Goal: Task Accomplishment & Management: Manage account settings

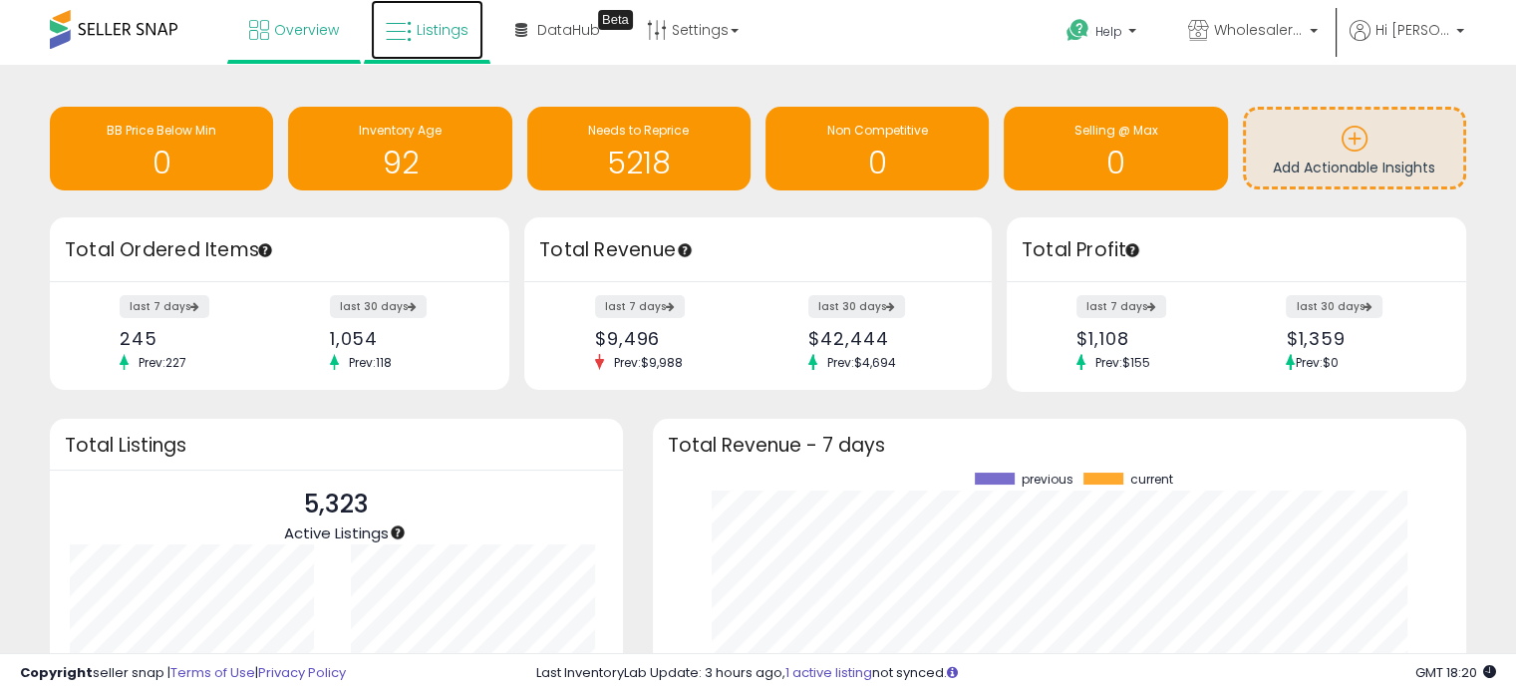
click at [455, 43] on link "Listings" at bounding box center [427, 30] width 113 height 60
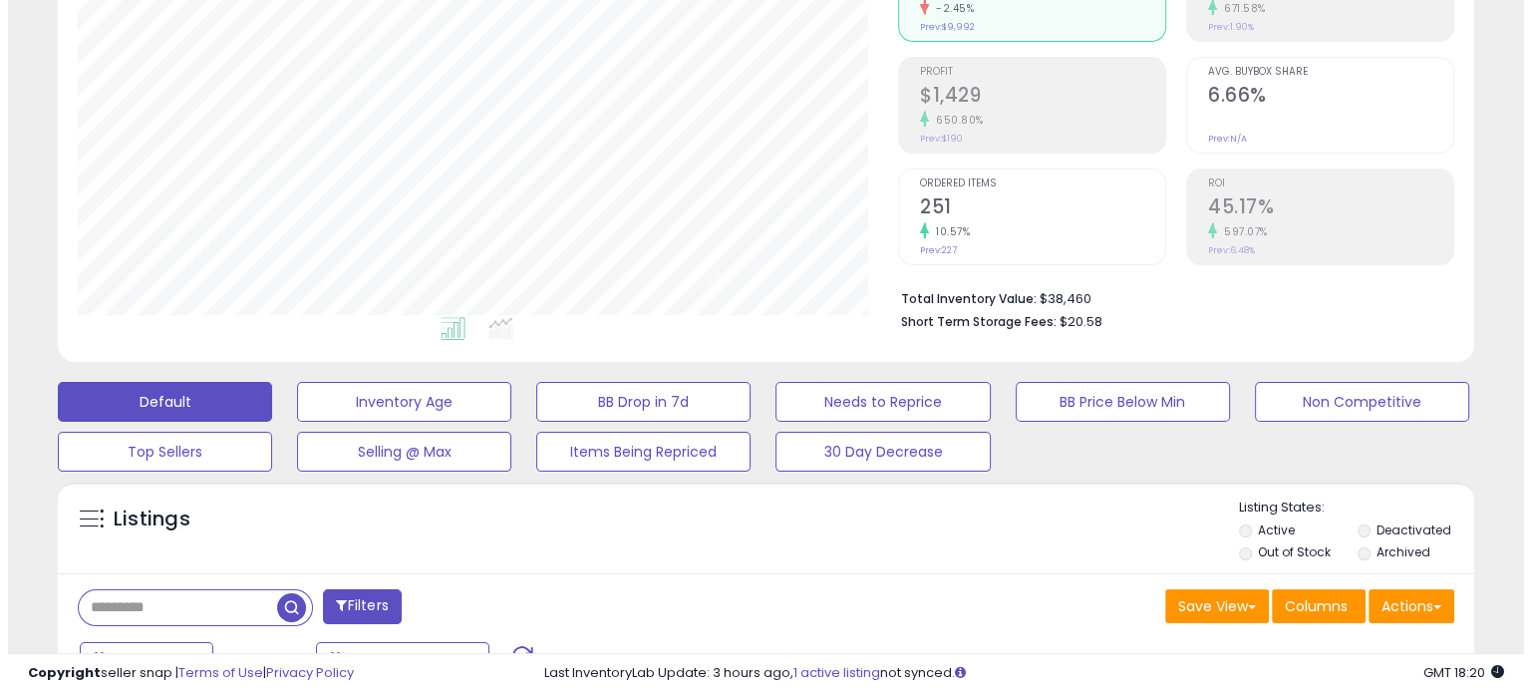
scroll to position [399, 0]
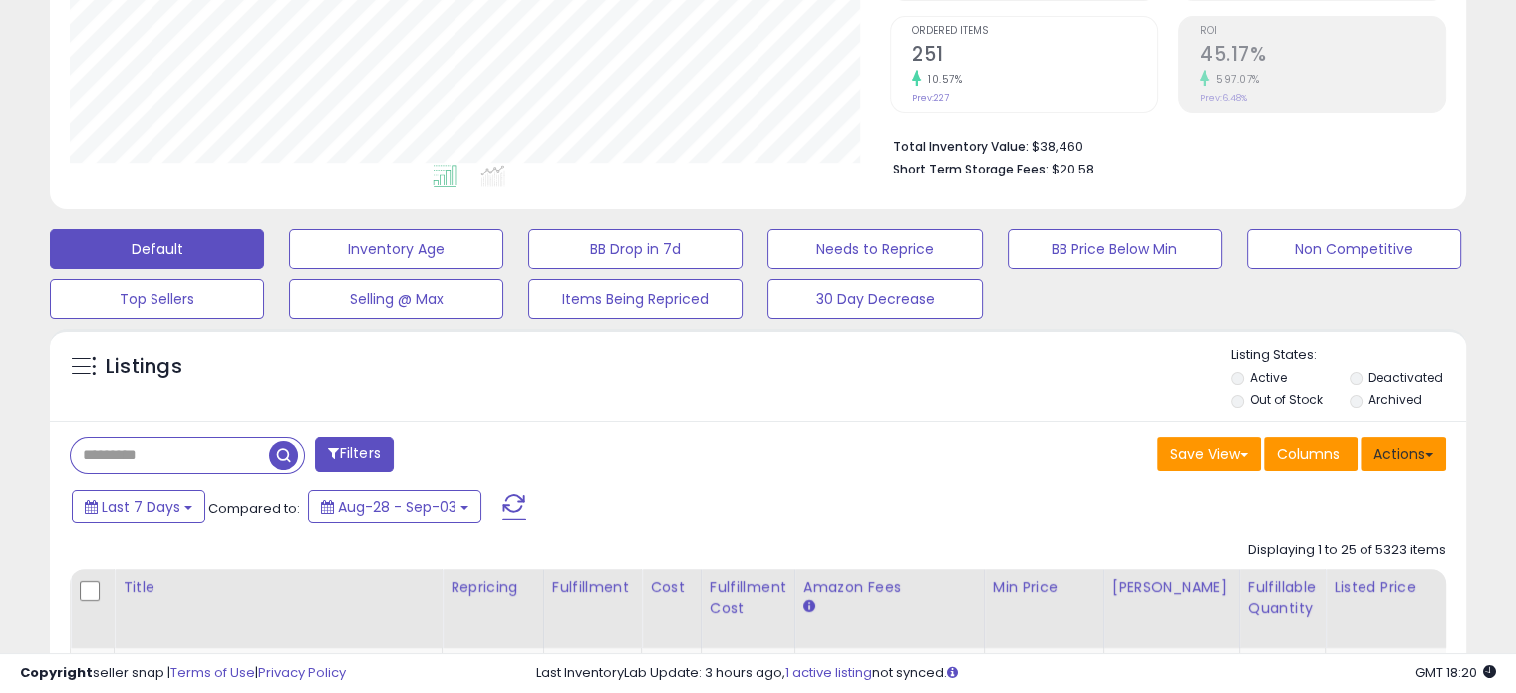
click at [1385, 463] on button "Actions" at bounding box center [1404, 454] width 86 height 34
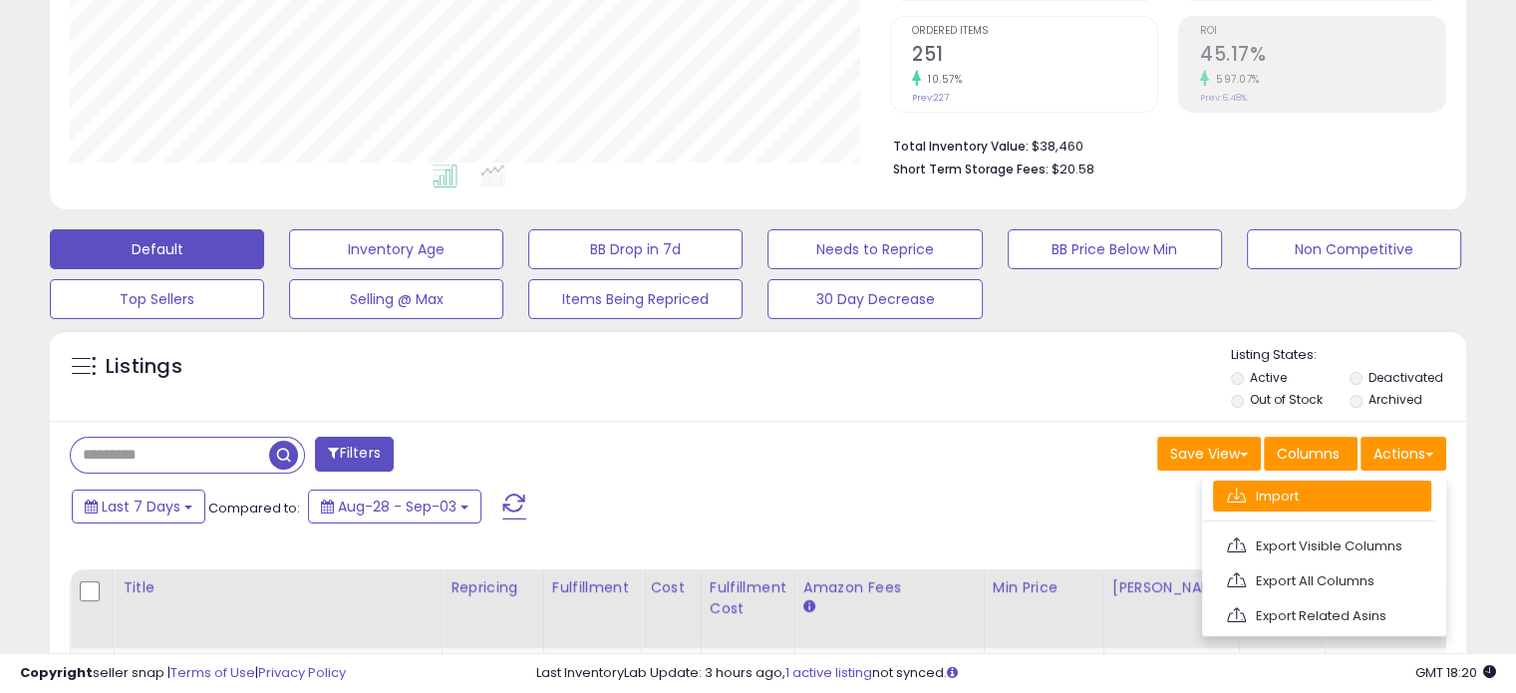
click at [1340, 495] on link "Import" at bounding box center [1322, 495] width 218 height 31
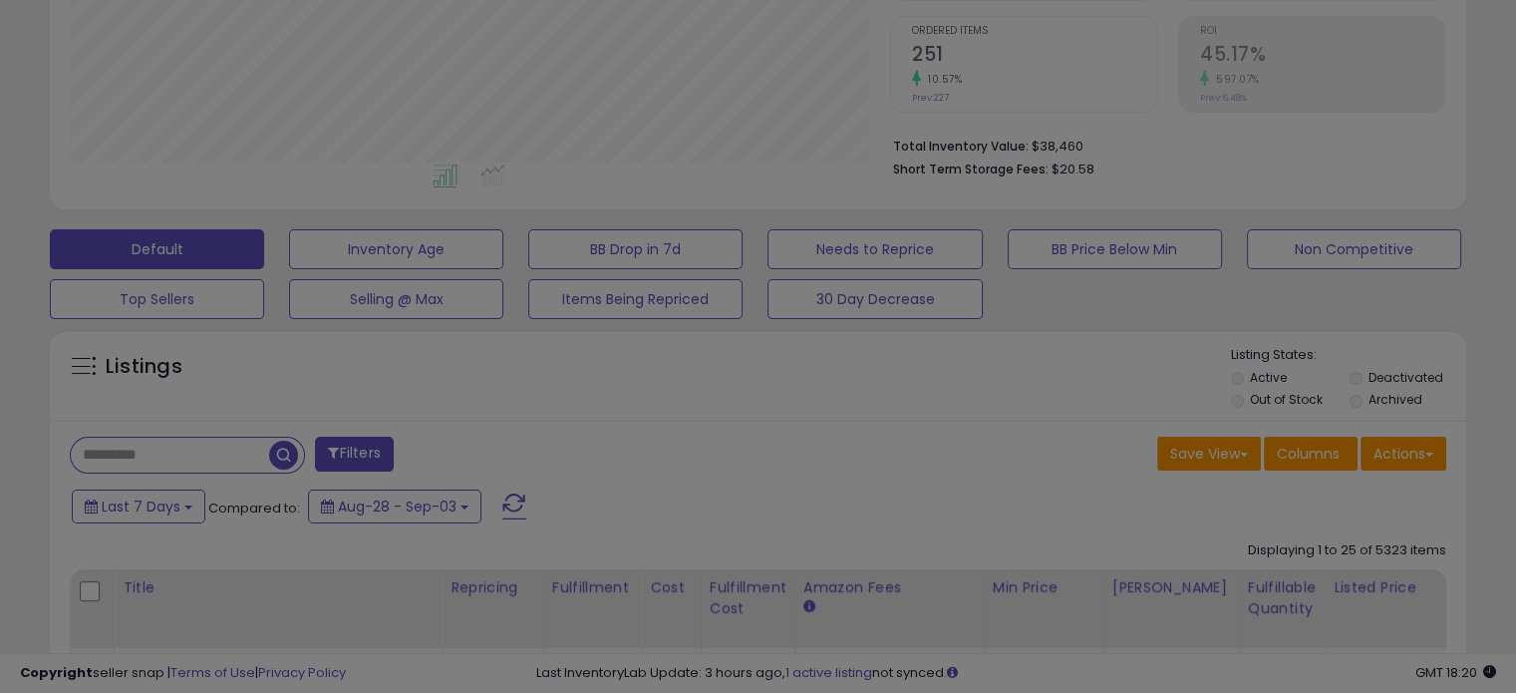
scroll to position [408, 829]
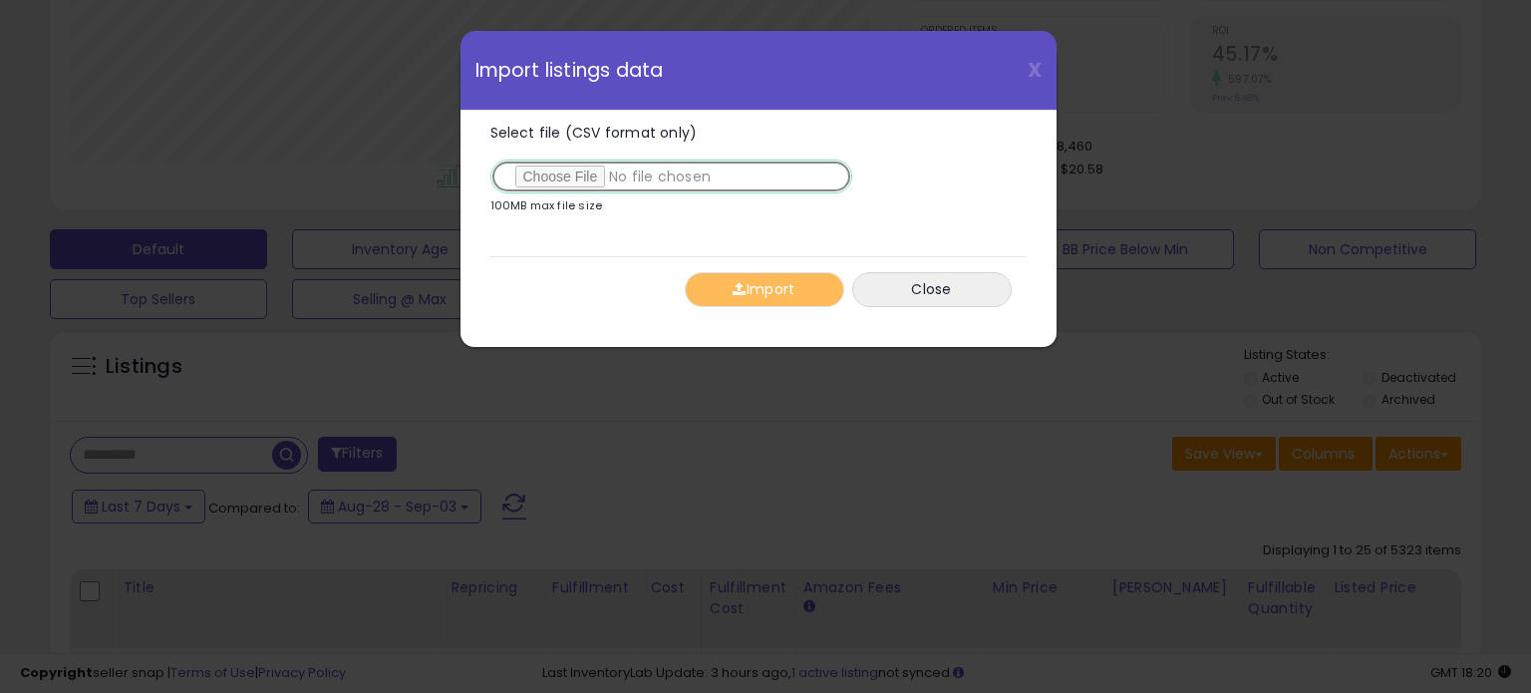
click at [560, 177] on input "Select file (CSV format only)" at bounding box center [671, 176] width 362 height 34
type input "**********"
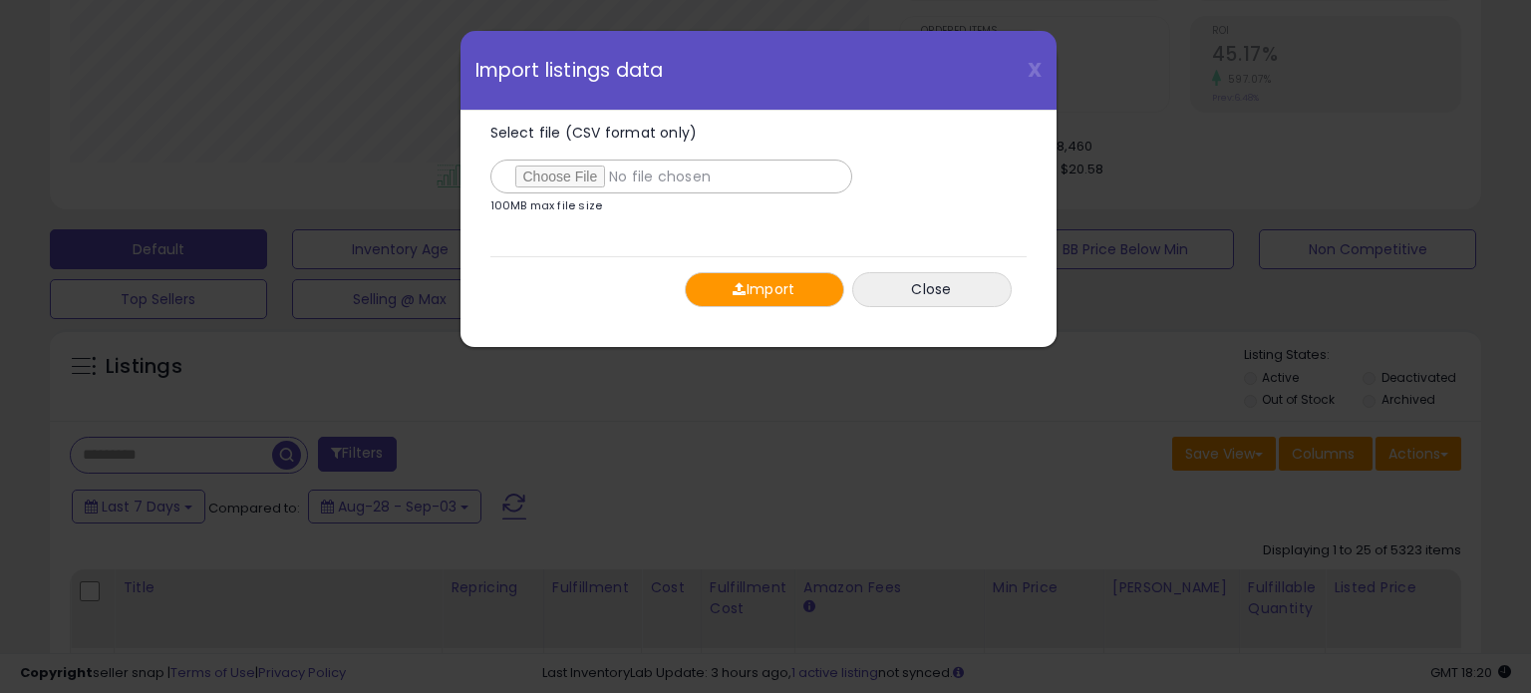
click at [767, 295] on button "Import" at bounding box center [764, 289] width 159 height 35
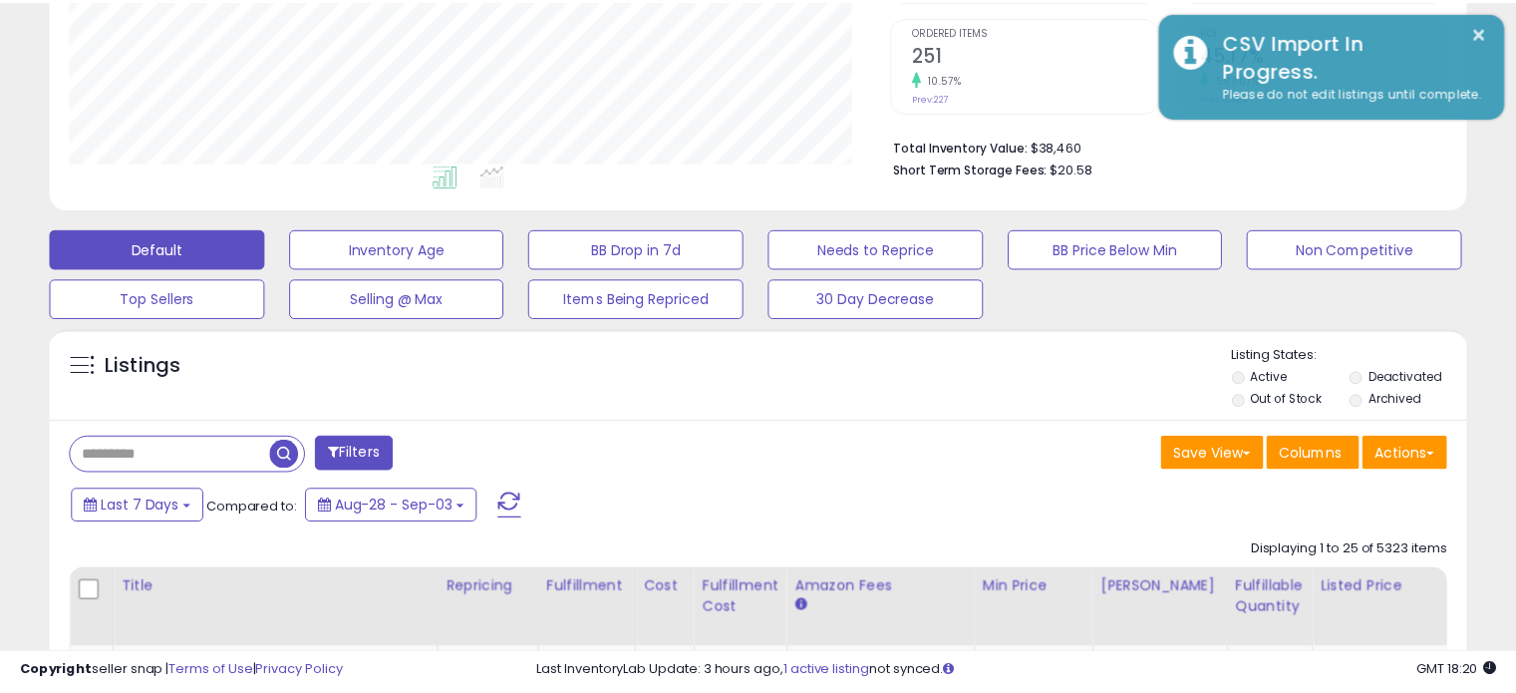
scroll to position [996418, 996007]
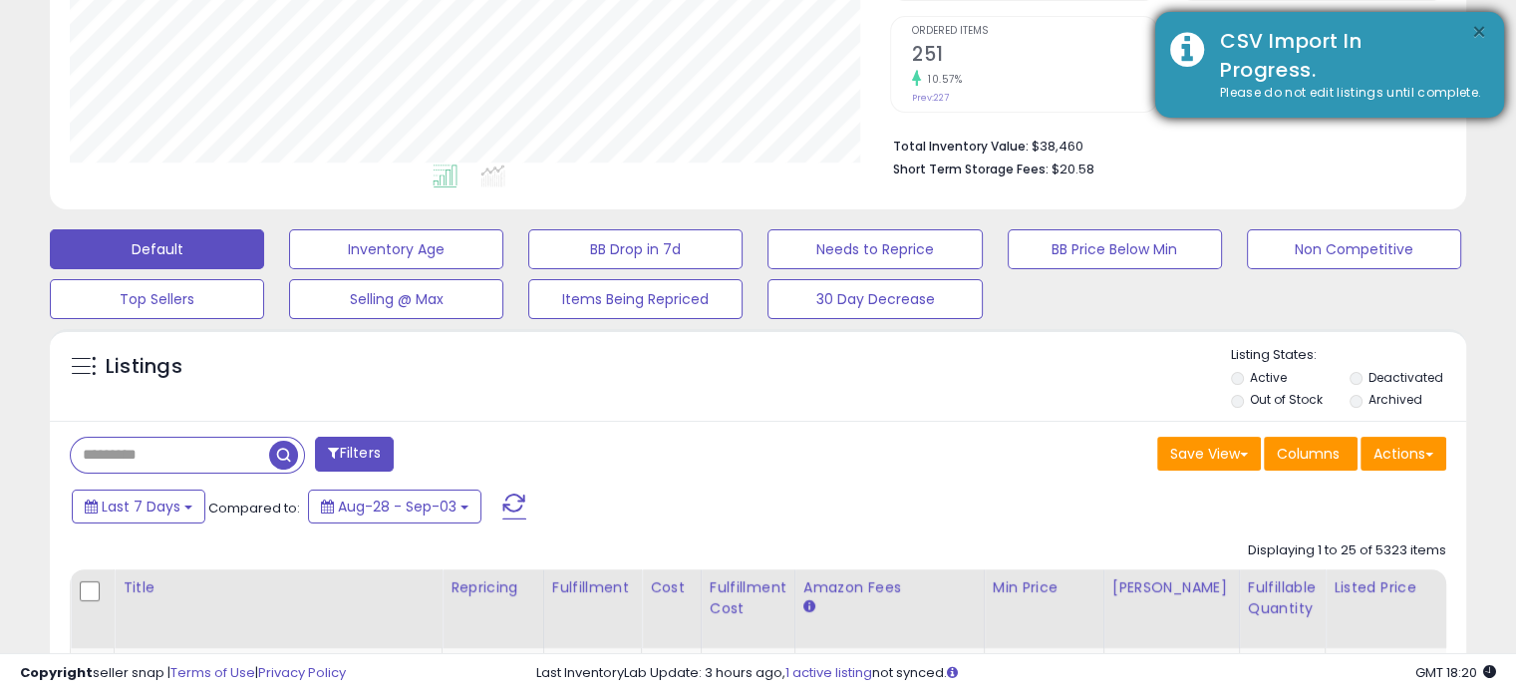
click at [1475, 29] on button "×" at bounding box center [1479, 32] width 16 height 25
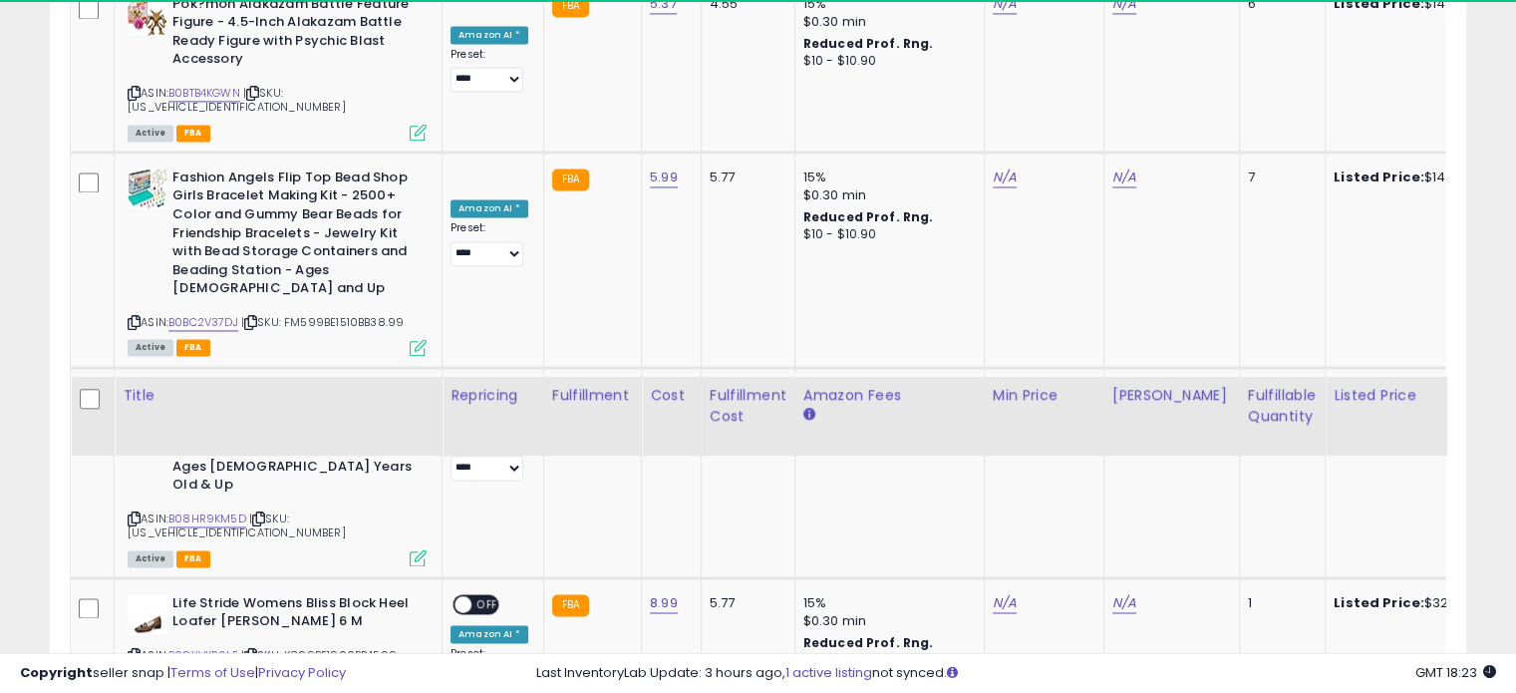
scroll to position [0, 0]
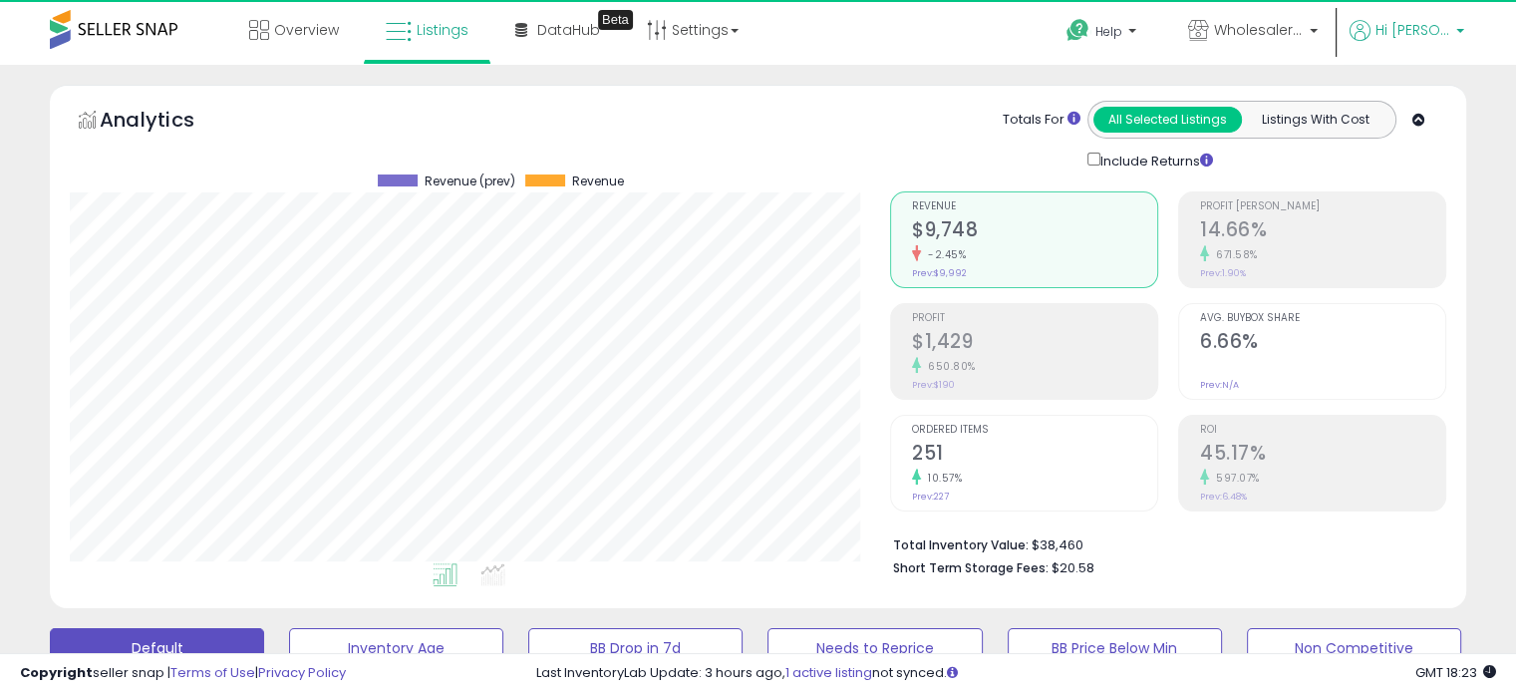
click at [1431, 39] on span "Hi [PERSON_NAME]" at bounding box center [1413, 30] width 75 height 20
click at [1430, 214] on link "Logout" at bounding box center [1420, 210] width 44 height 19
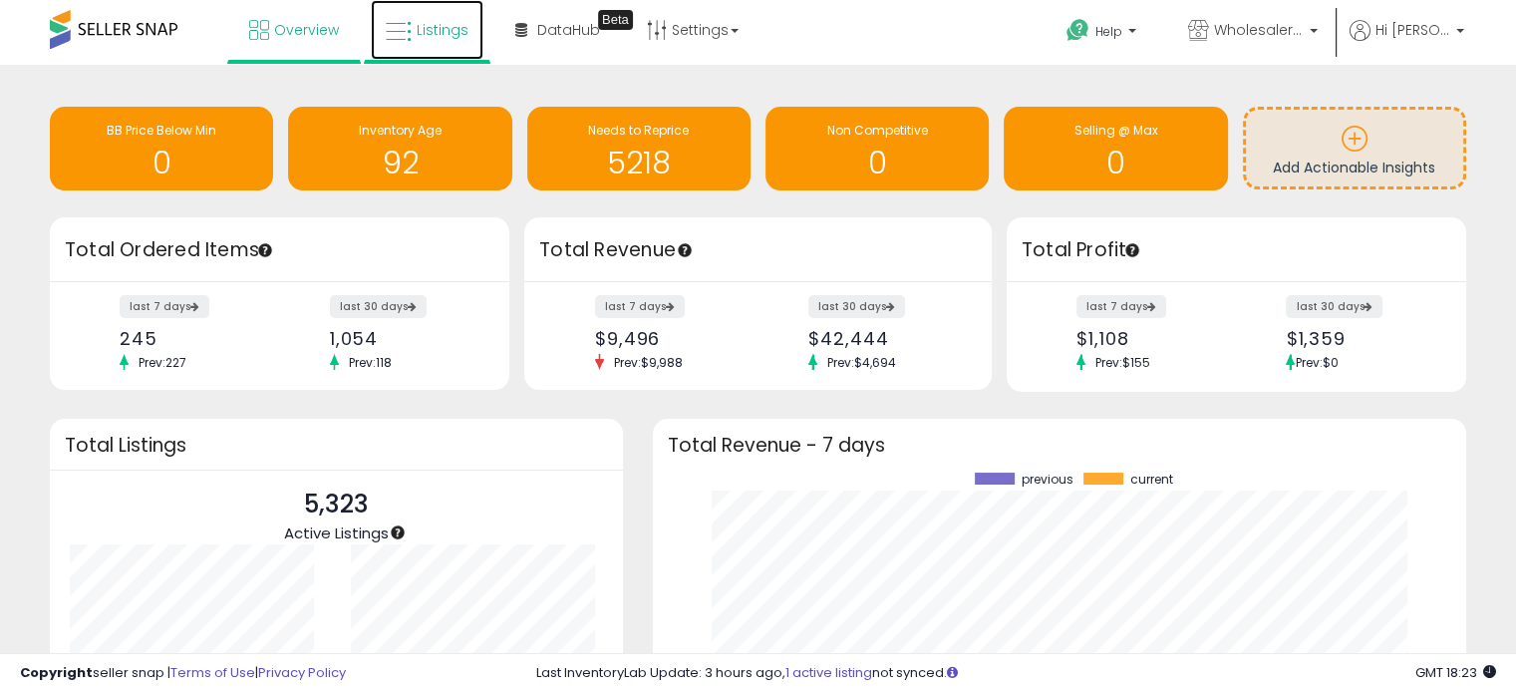
click at [432, 56] on link "Listings" at bounding box center [427, 30] width 113 height 60
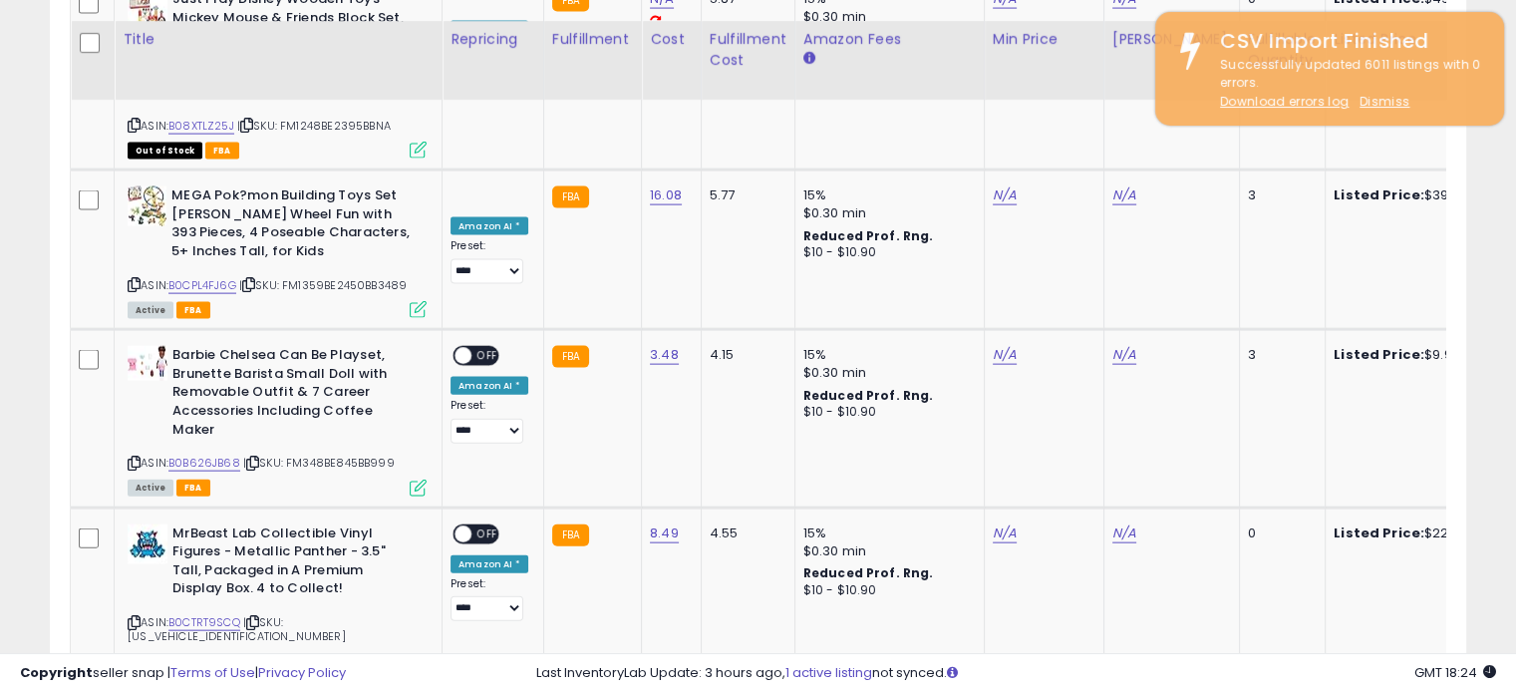
scroll to position [4370, 0]
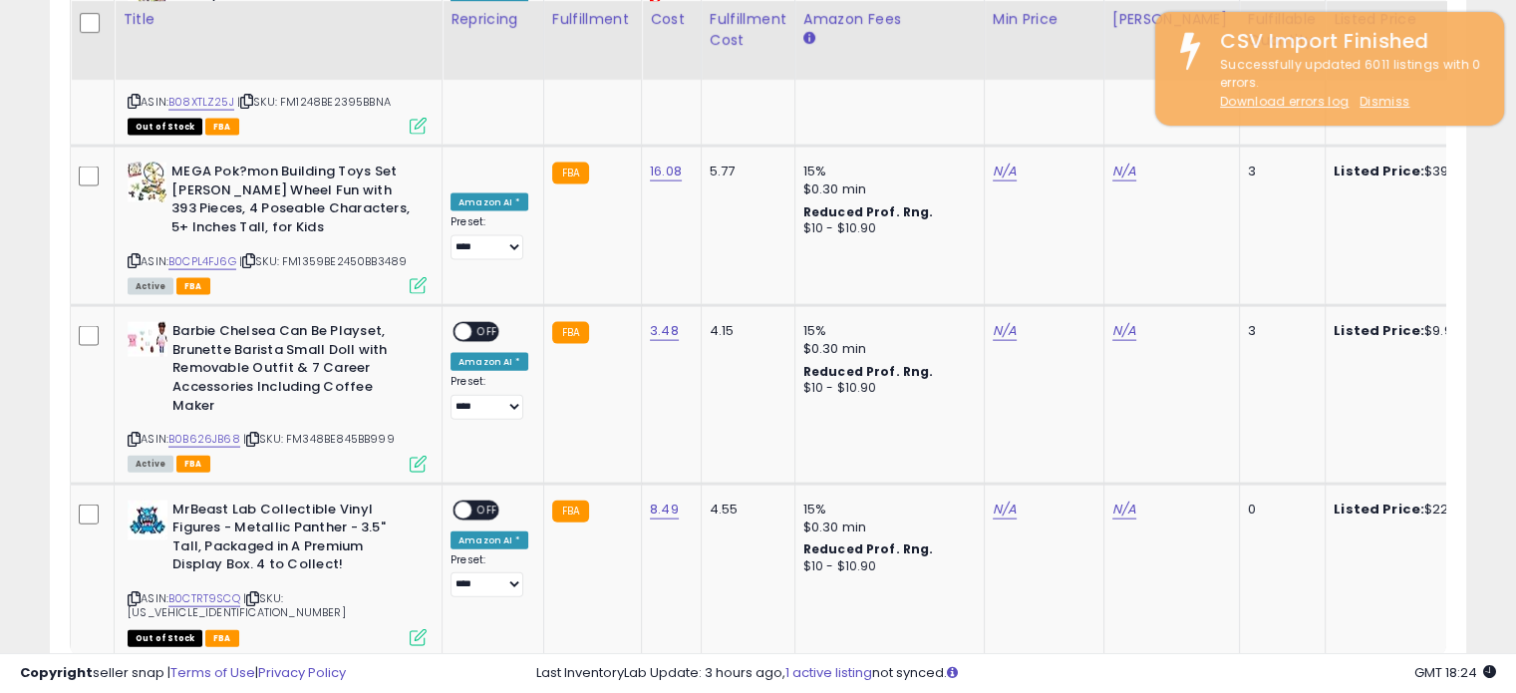
click at [1248, 679] on link "2" at bounding box center [1258, 696] width 34 height 34
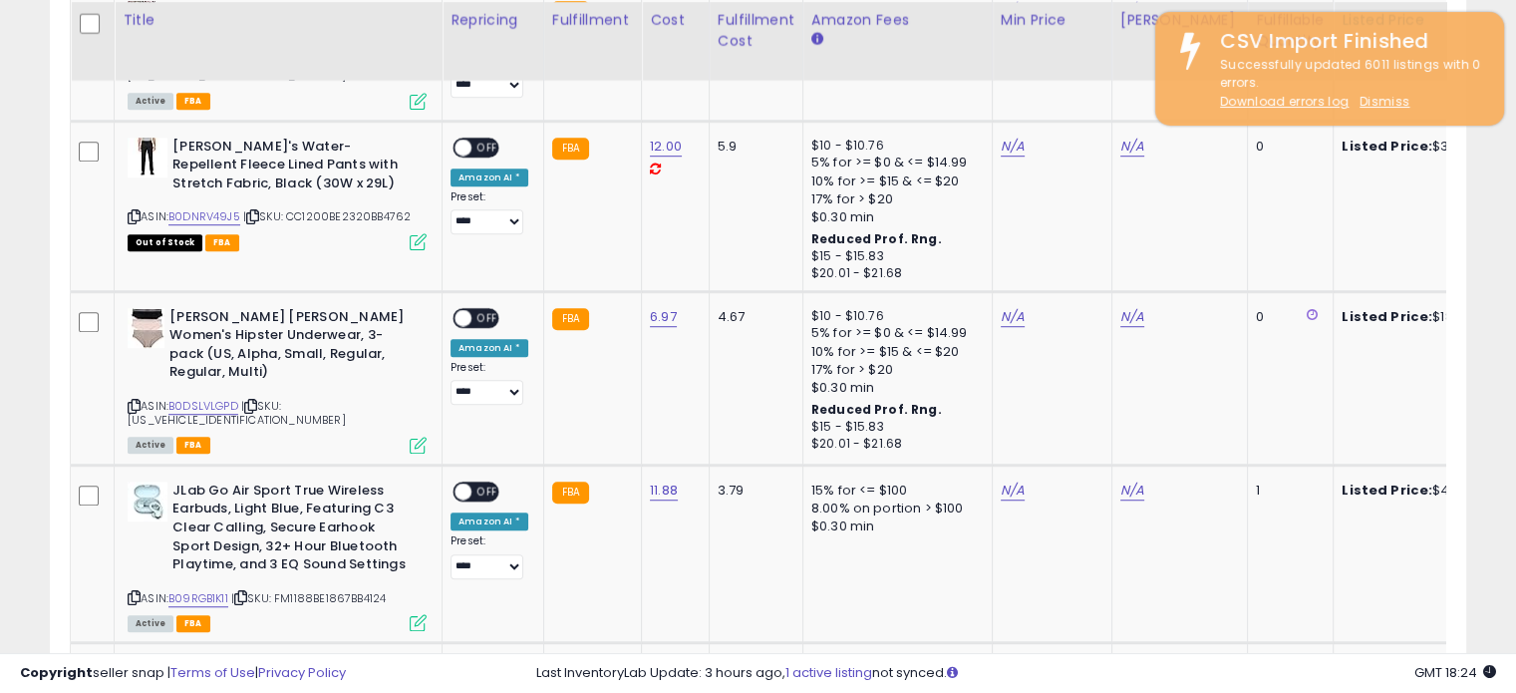
scroll to position [1240, 0]
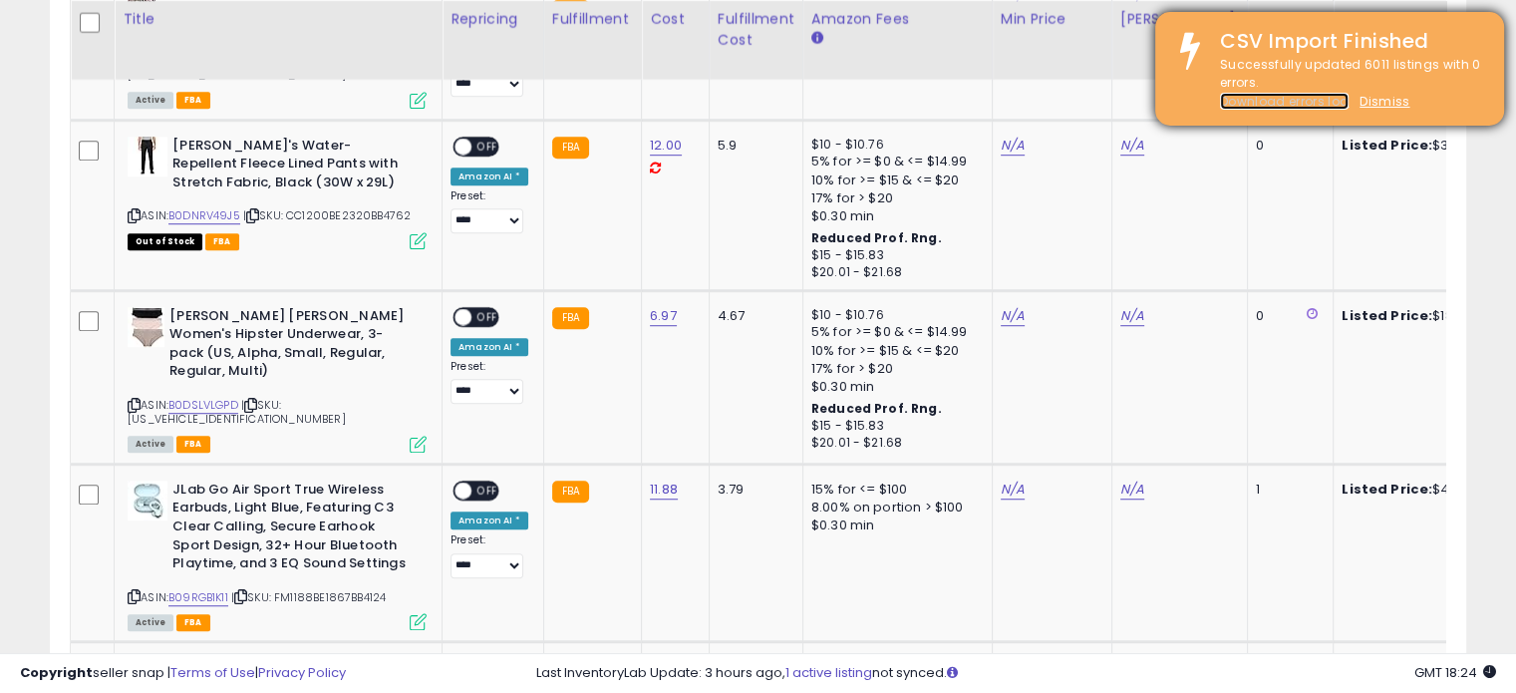
click at [1303, 102] on link "Download errors log" at bounding box center [1284, 101] width 129 height 17
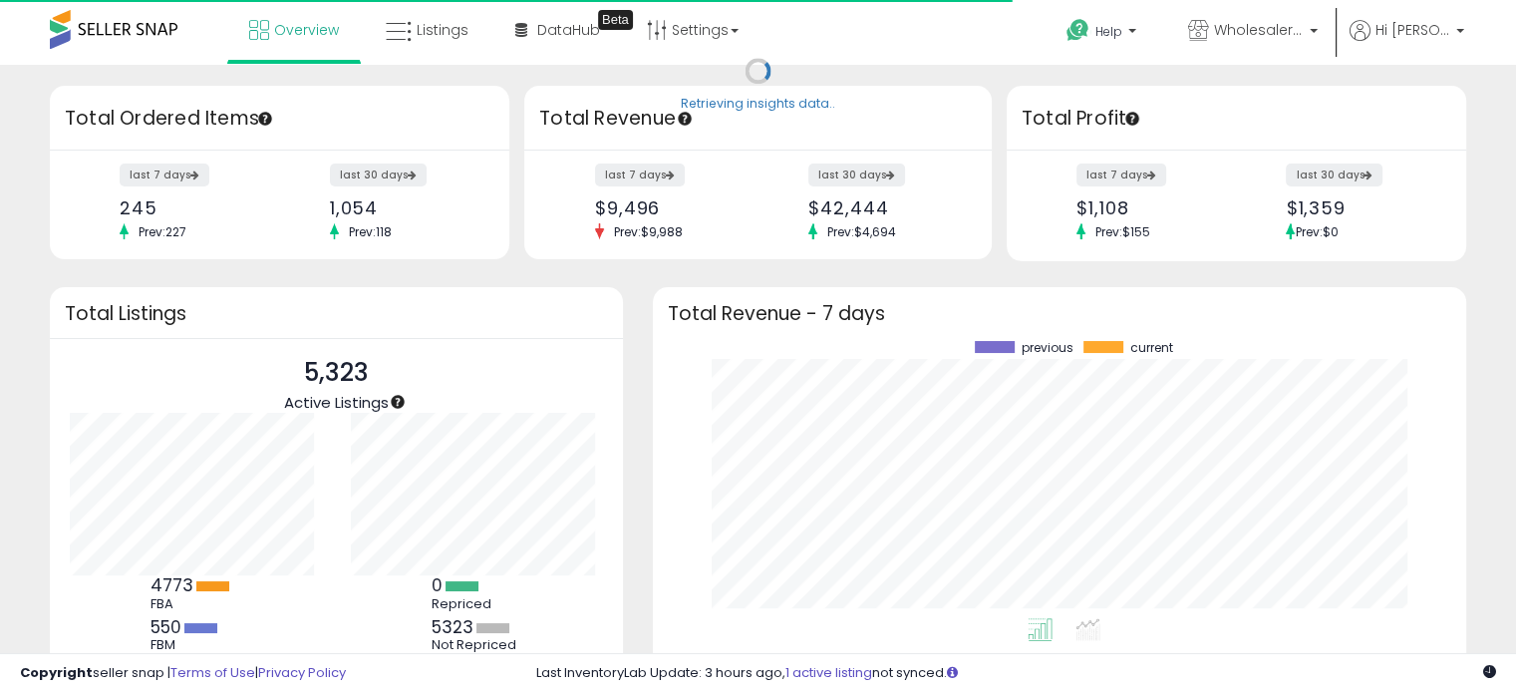
scroll to position [276, 774]
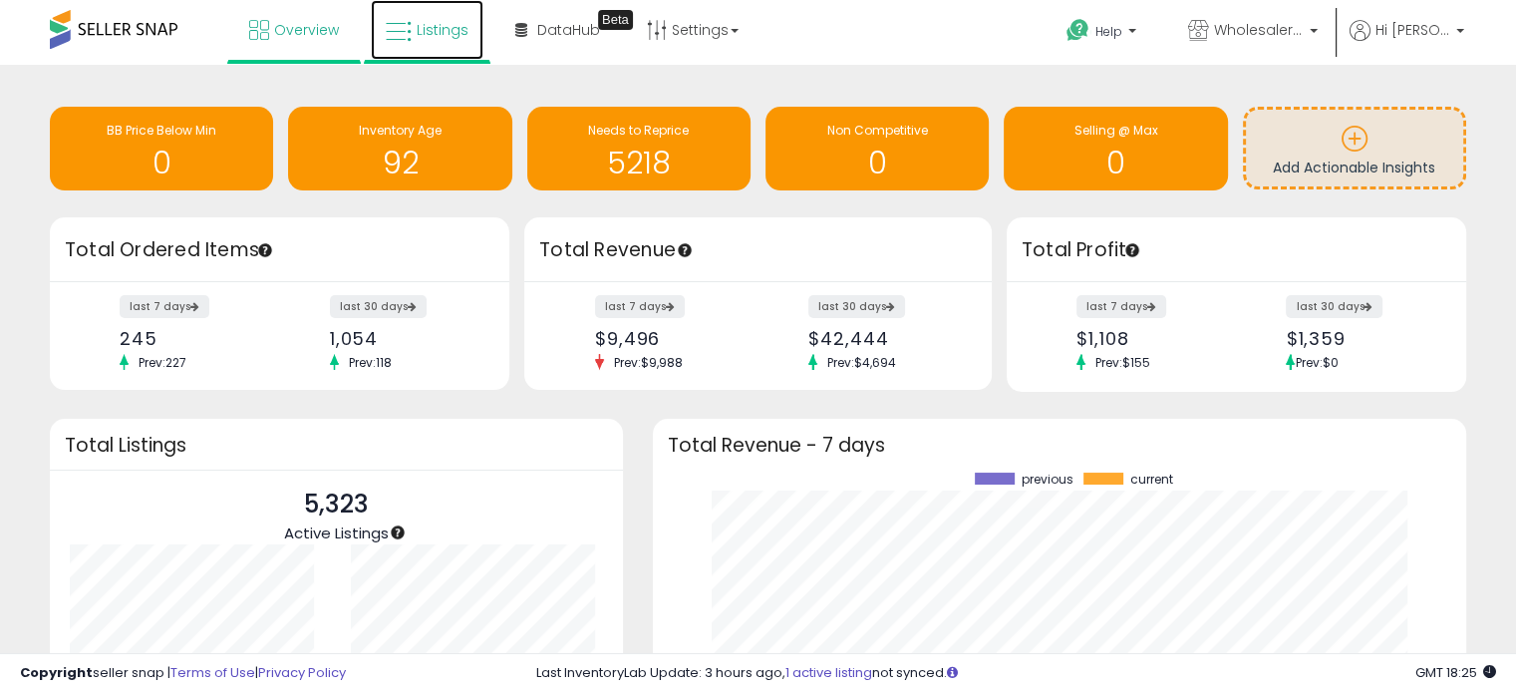
click at [437, 43] on link "Listings" at bounding box center [427, 30] width 113 height 60
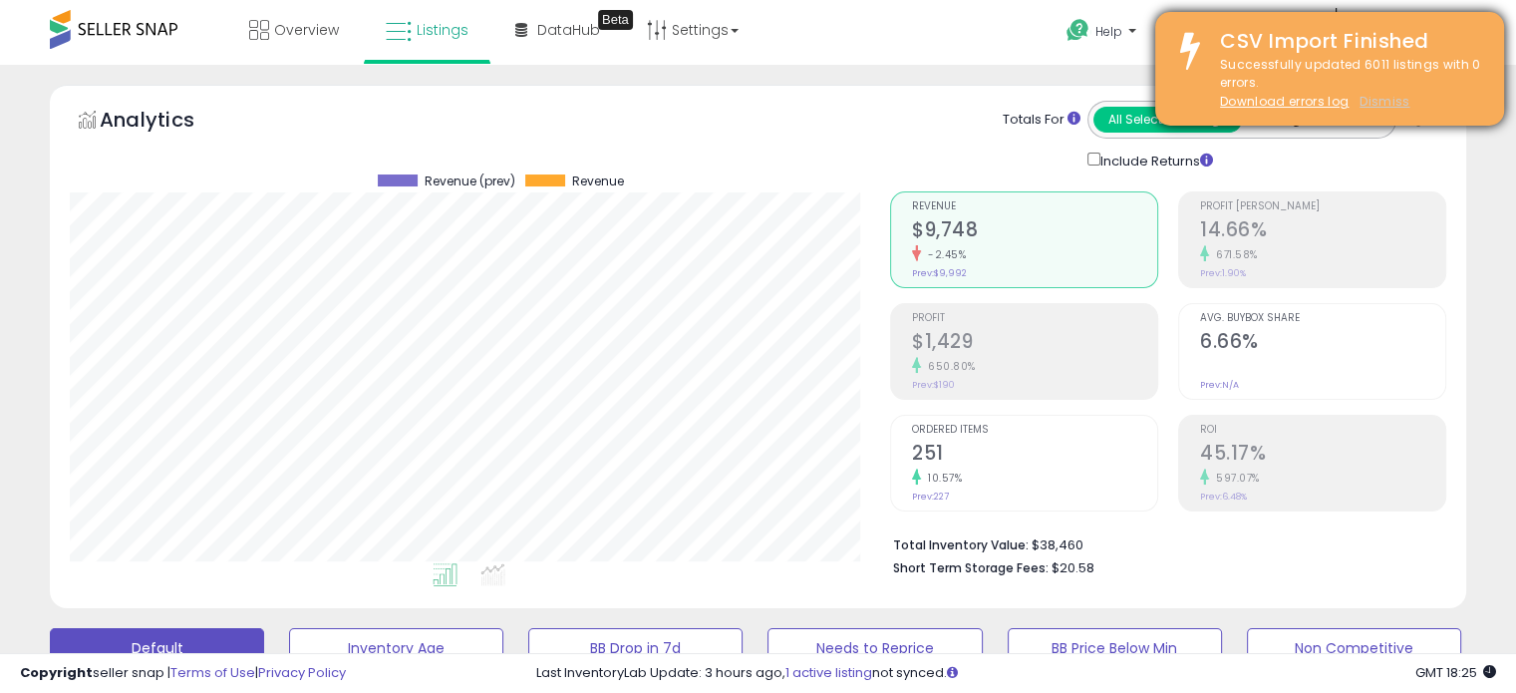
scroll to position [408, 819]
click at [1376, 103] on u "Dismiss" at bounding box center [1385, 101] width 50 height 17
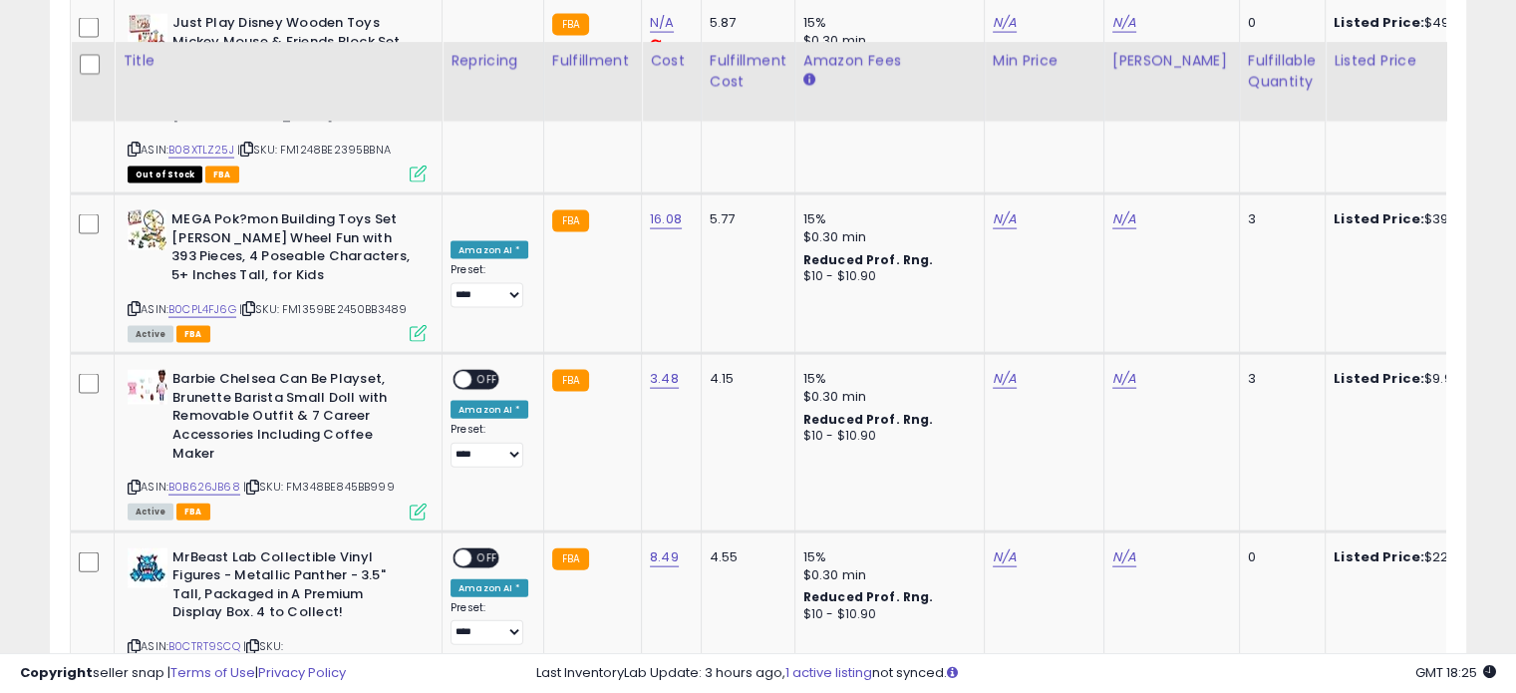
scroll to position [4370, 0]
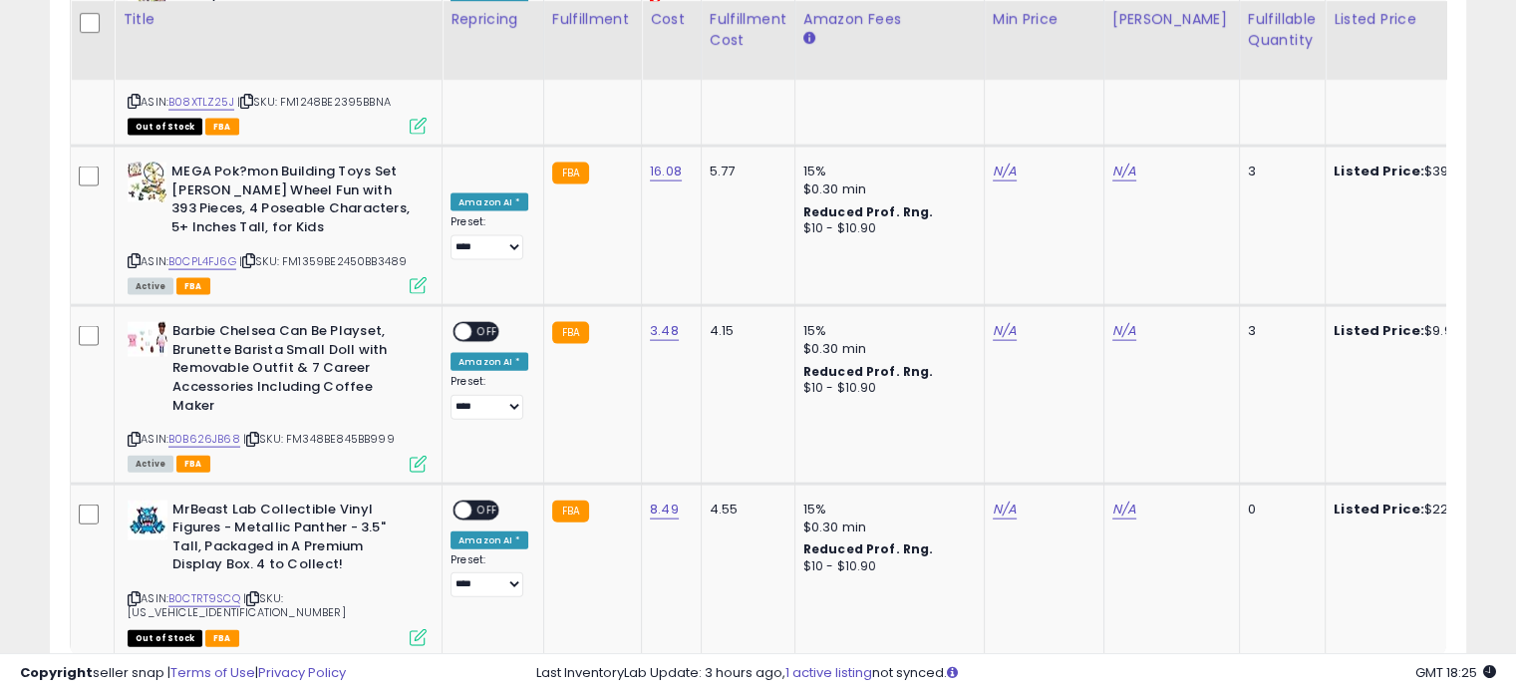
click at [1278, 679] on link "3" at bounding box center [1292, 696] width 34 height 34
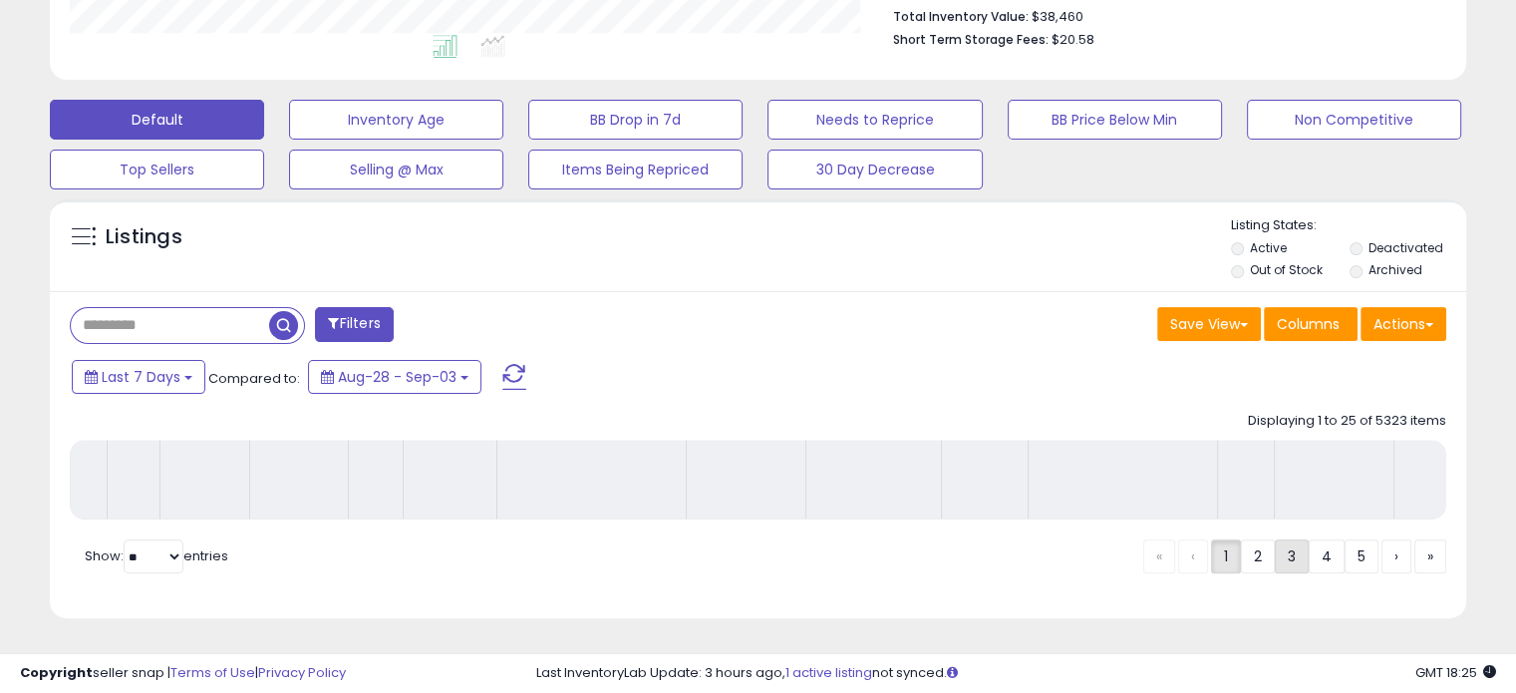
scroll to position [542, 0]
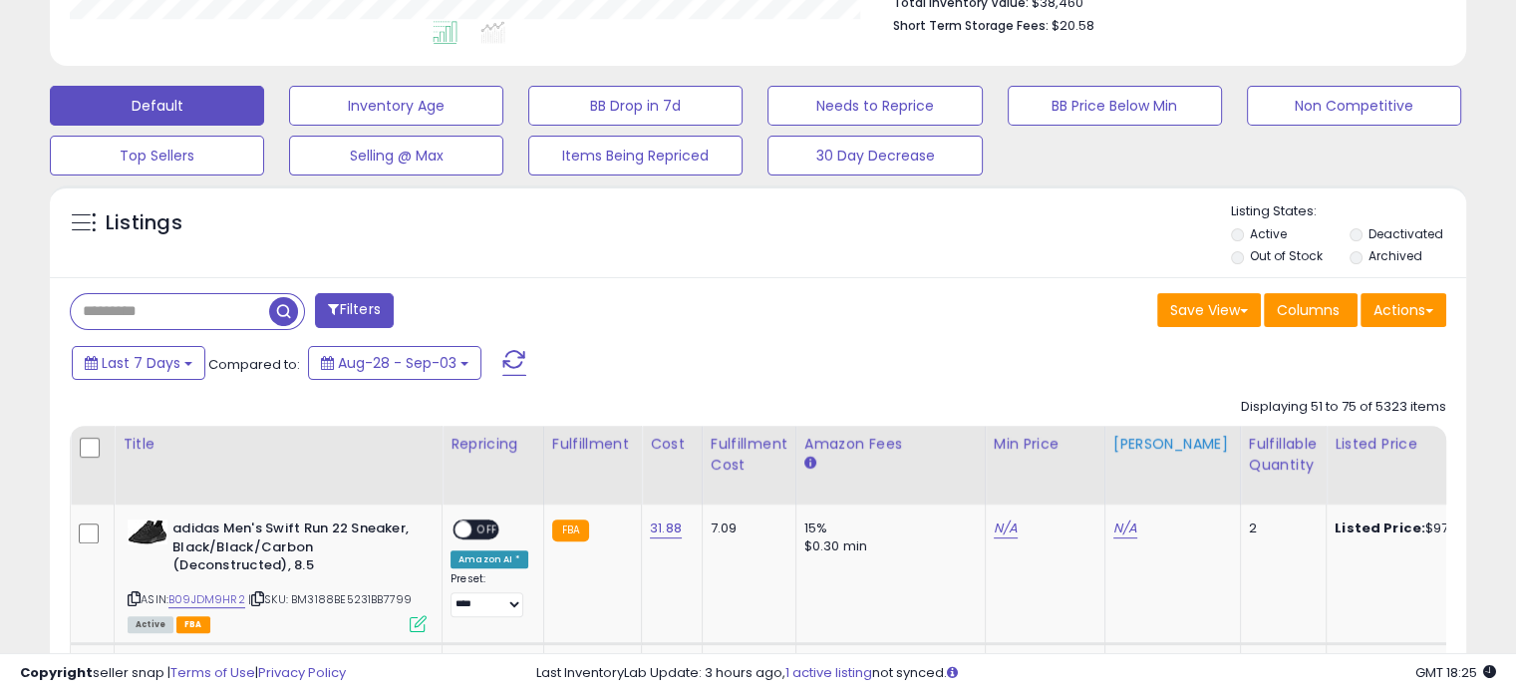
click at [1120, 450] on div "Max Price" at bounding box center [1172, 444] width 119 height 21
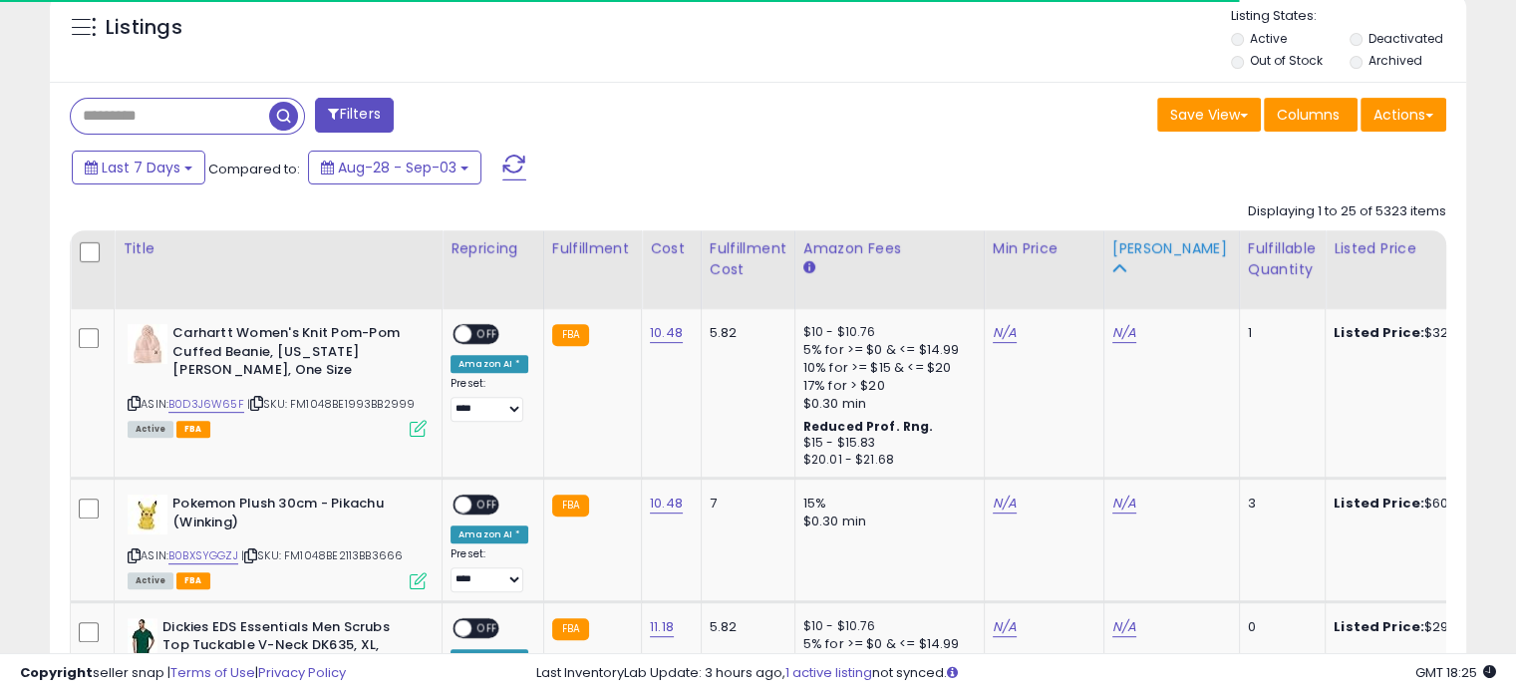
scroll to position [742, 0]
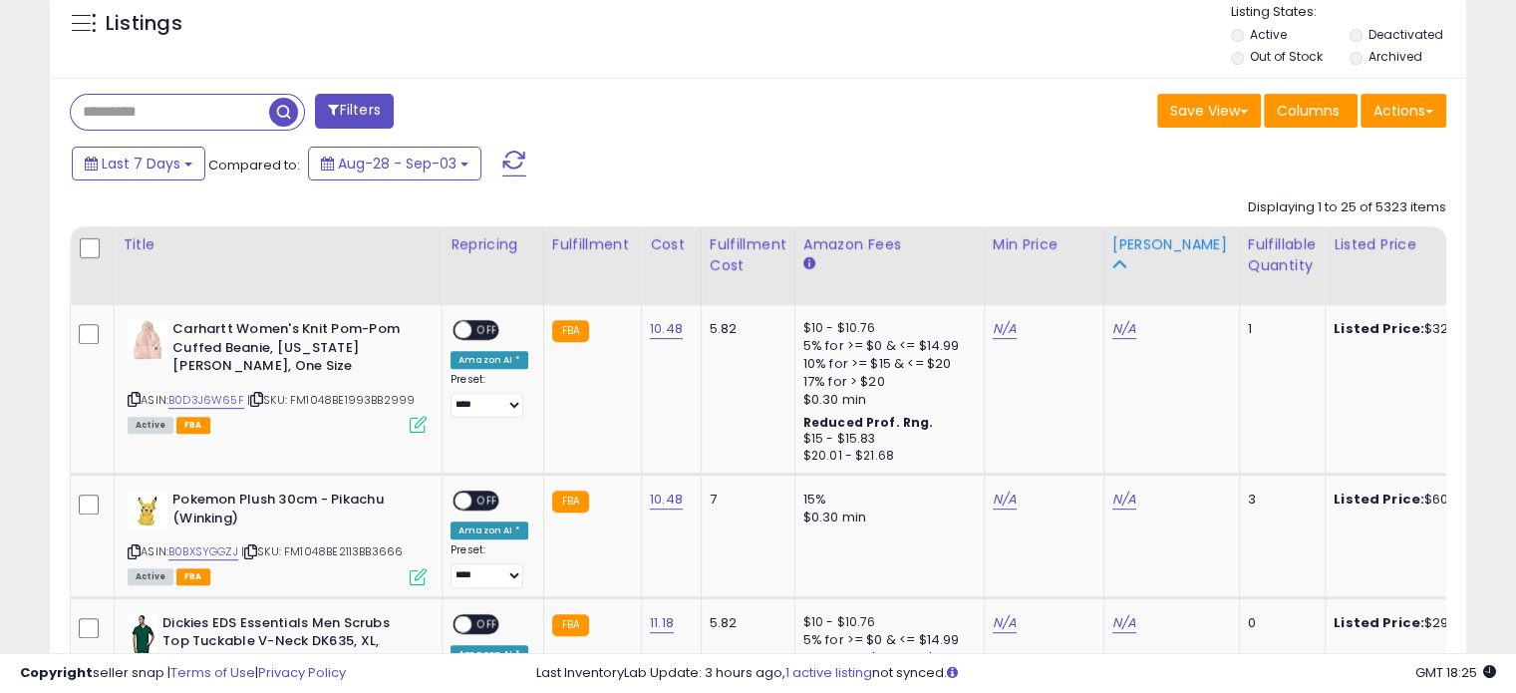
click at [1140, 241] on div "Max Price" at bounding box center [1171, 244] width 119 height 21
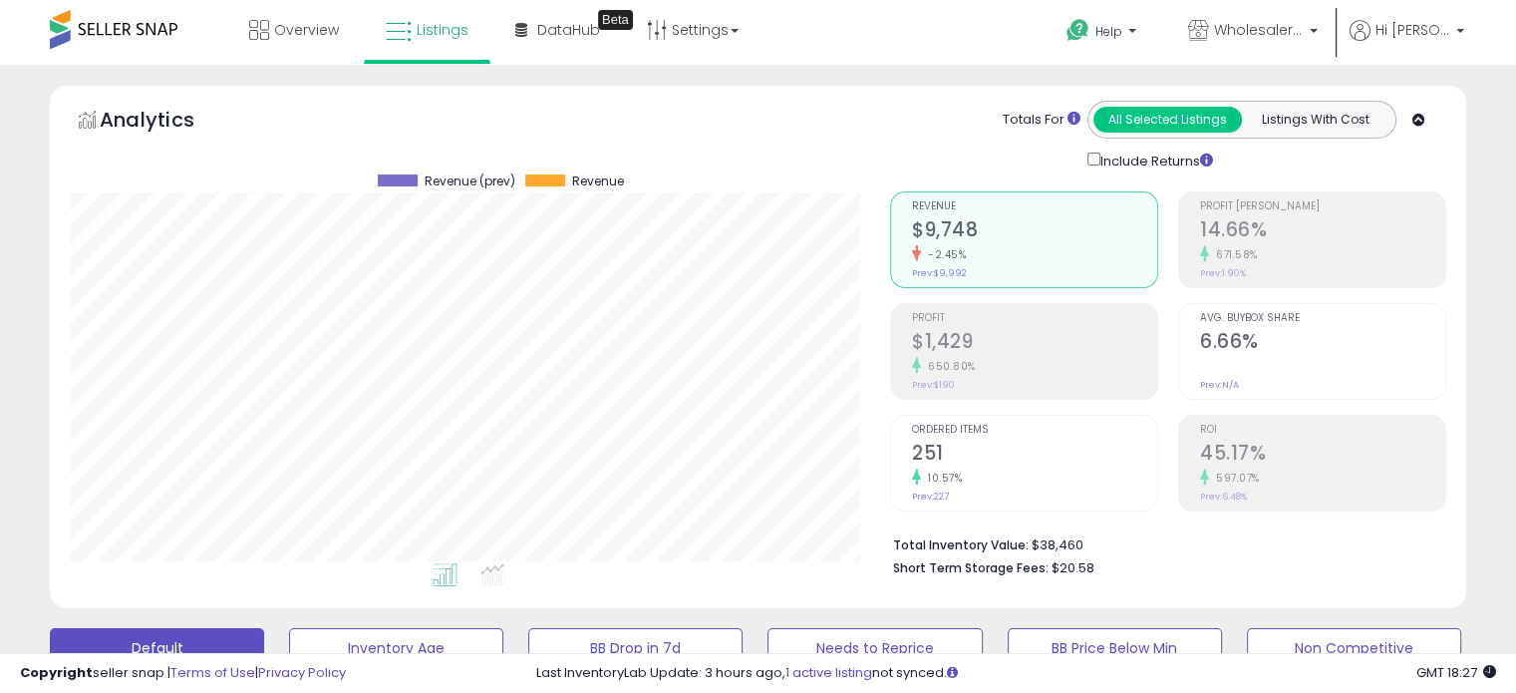
scroll to position [0, 0]
